Goal: Information Seeking & Learning: Understand process/instructions

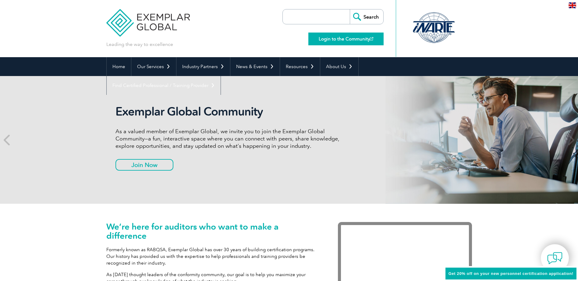
click at [352, 39] on link "Login to the Community" at bounding box center [345, 39] width 75 height 13
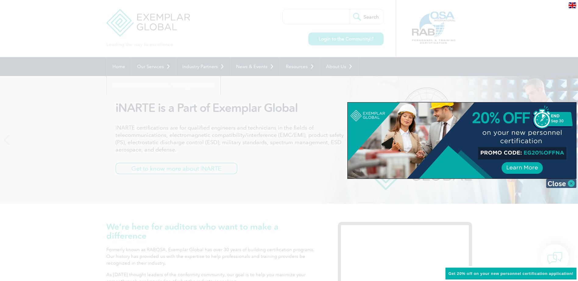
click at [561, 184] on img at bounding box center [561, 183] width 30 height 9
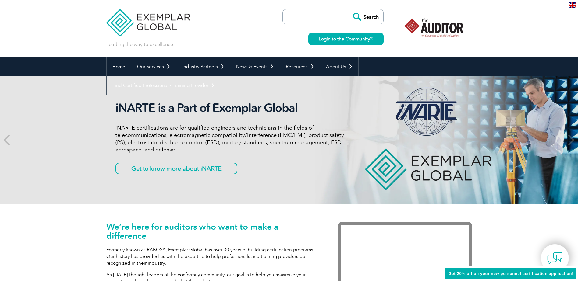
click at [573, 5] on img at bounding box center [572, 5] width 8 height 6
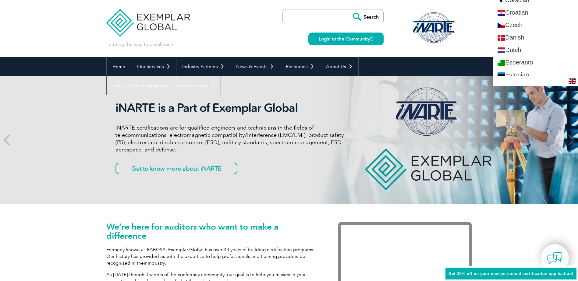
scroll to position [213, 0]
click at [483, 29] on header "Leading the way to excellence Search" at bounding box center [289, 28] width 578 height 57
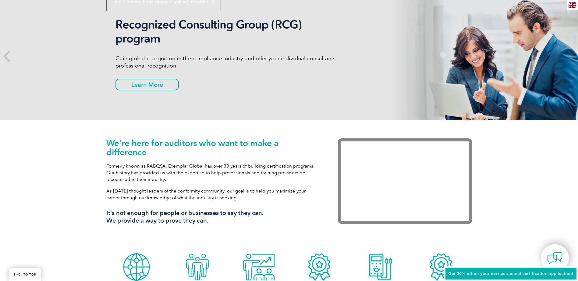
scroll to position [0, 0]
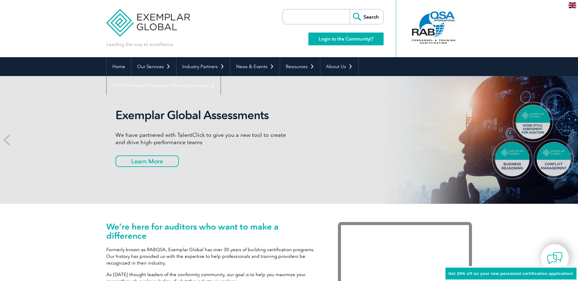
click at [351, 36] on link "Login to the Community" at bounding box center [345, 39] width 75 height 13
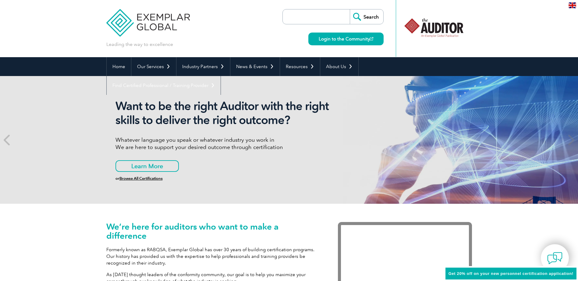
click at [148, 18] on img at bounding box center [148, 18] width 84 height 37
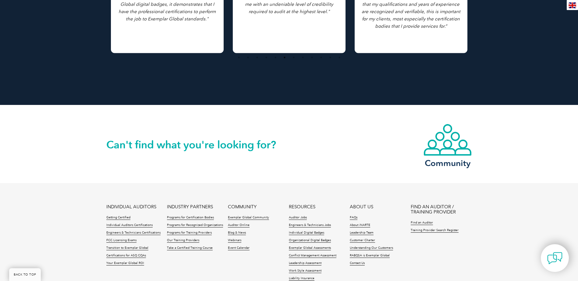
scroll to position [1388, 0]
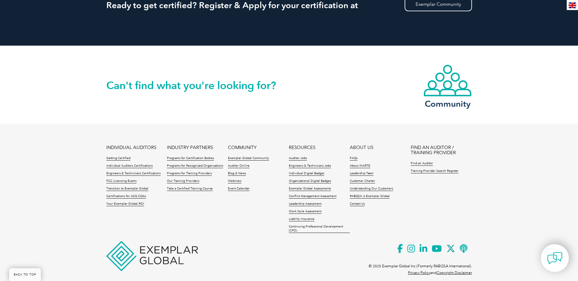
scroll to position [615, 0]
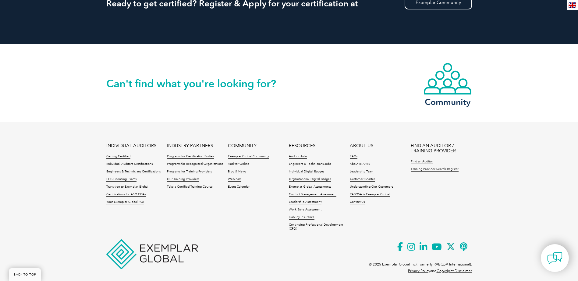
click at [352, 155] on li "FAQs" at bounding box center [380, 159] width 61 height 8
click at [352, 155] on link "FAQs" at bounding box center [354, 157] width 8 height 4
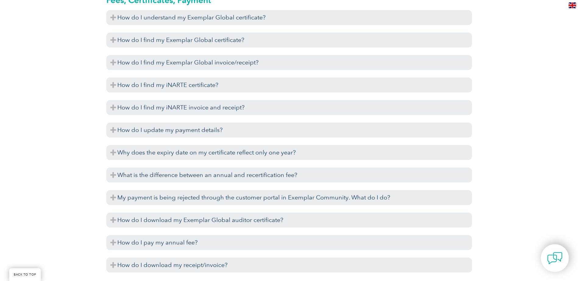
scroll to position [1523, 0]
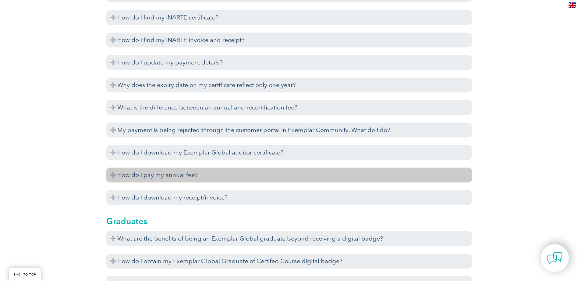
click at [190, 174] on h3 "How do I pay my annual fee?" at bounding box center [289, 175] width 366 height 15
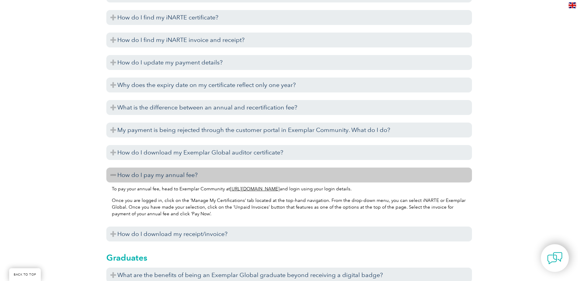
click at [246, 190] on link "[URL][DOMAIN_NAME]" at bounding box center [255, 188] width 50 height 5
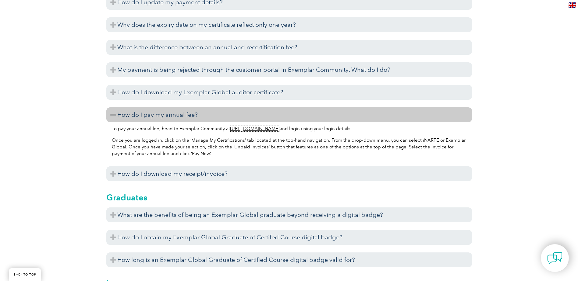
scroll to position [1584, 0]
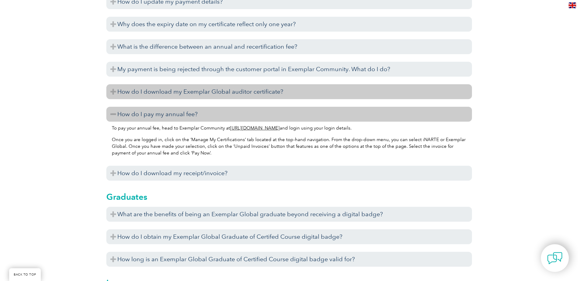
click at [167, 93] on h3 "How do I download my Exemplar Global auditor certificate?" at bounding box center [289, 91] width 366 height 15
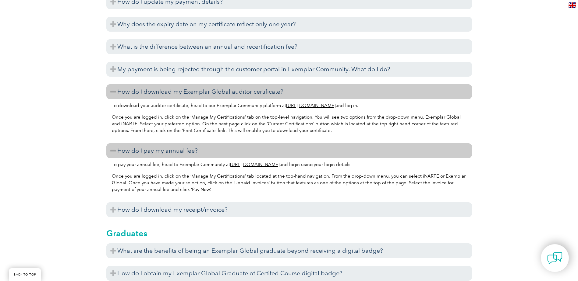
scroll to position [1554, 0]
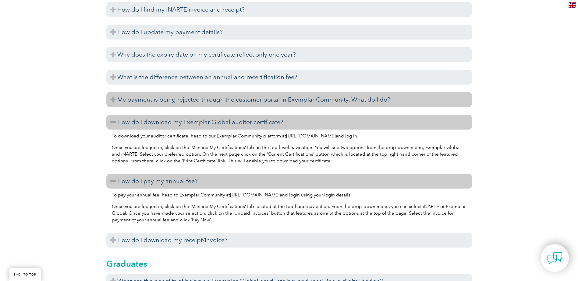
click at [167, 98] on h3 "My payment is being rejected through the customer portal in Exemplar Community.…" at bounding box center [289, 99] width 366 height 15
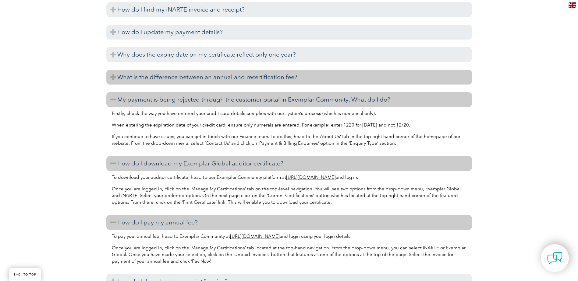
click at [167, 78] on h3 "What is the difference between an annual and recertification fee?" at bounding box center [289, 77] width 366 height 15
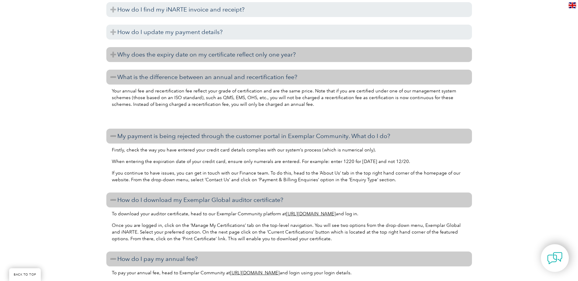
click at [166, 58] on h3 "Why does the expiry date on my certificate reflect only one year?" at bounding box center [289, 54] width 366 height 15
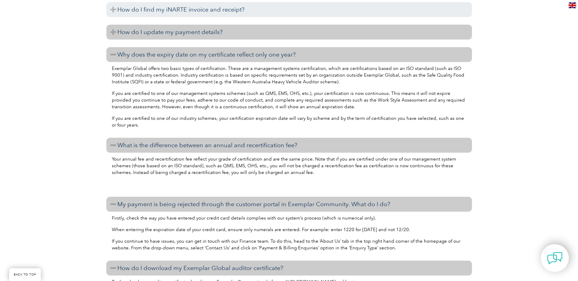
click at [169, 34] on h3 "How do I update my payment details?" at bounding box center [289, 32] width 366 height 15
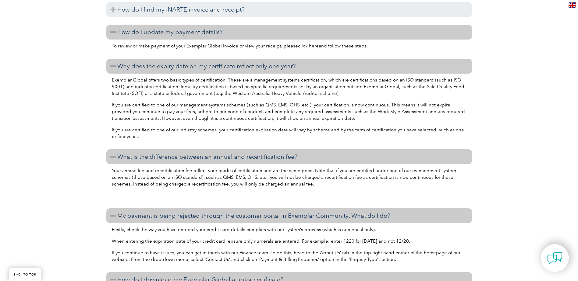
click at [300, 46] on link "click here" at bounding box center [308, 45] width 21 height 5
